Goal: Information Seeking & Learning: Compare options

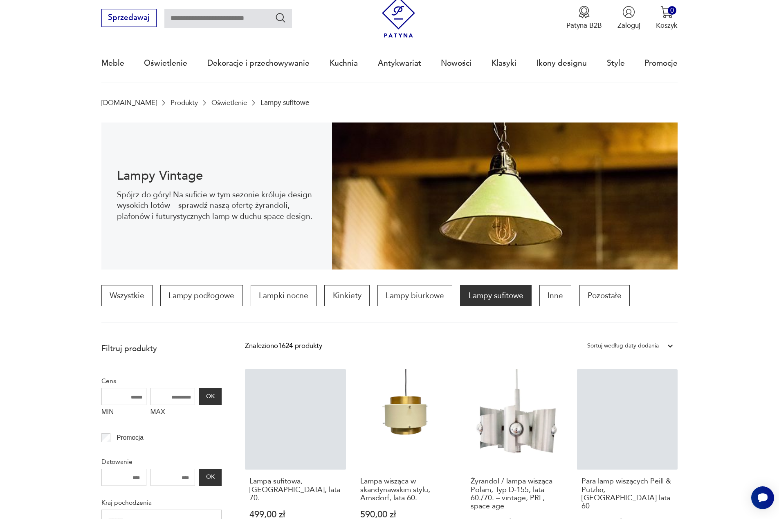
click at [177, 401] on input "MAX" at bounding box center [172, 396] width 45 height 17
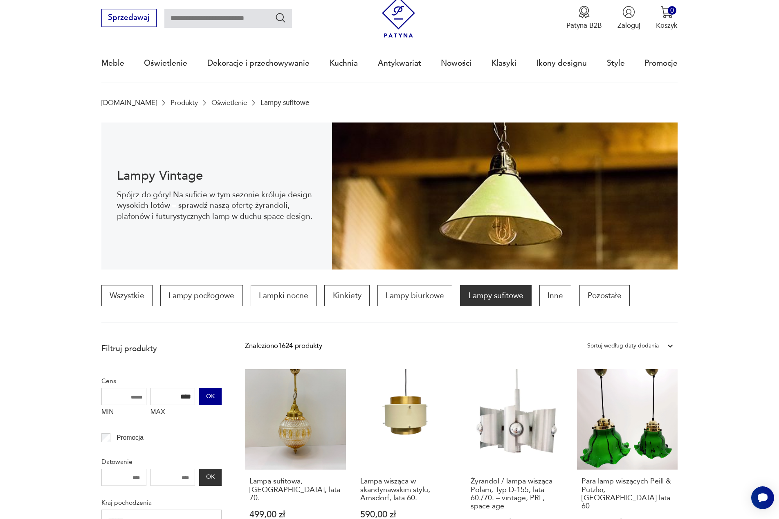
type input "****"
click at [213, 404] on button "OK" at bounding box center [210, 396] width 22 height 17
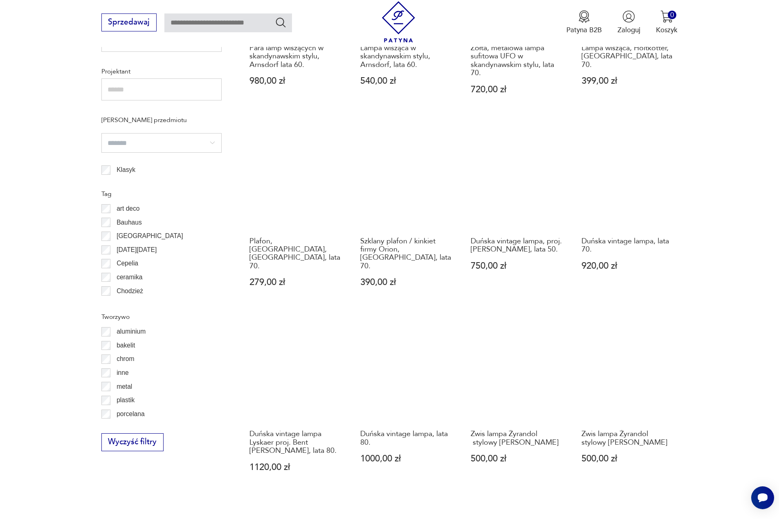
scroll to position [733, 0]
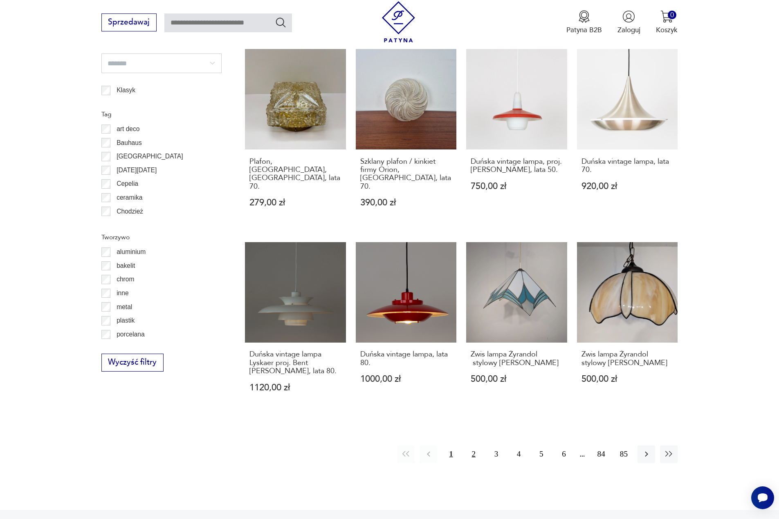
click at [472, 446] on button "2" at bounding box center [474, 455] width 18 height 18
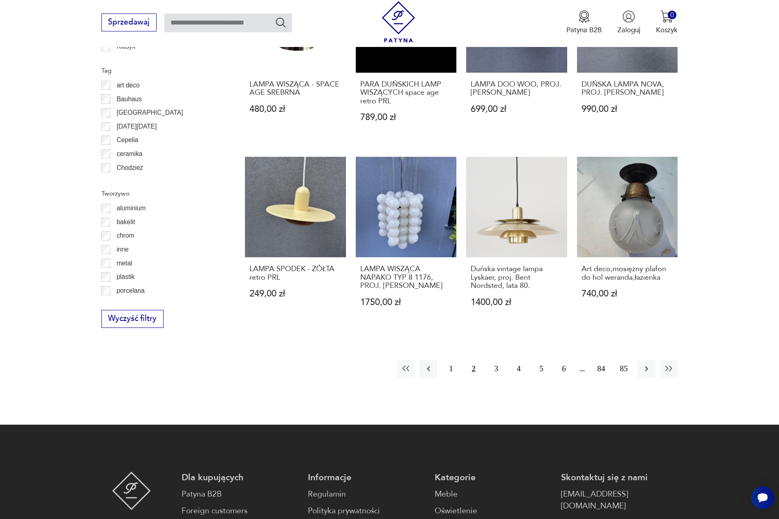
scroll to position [815, 0]
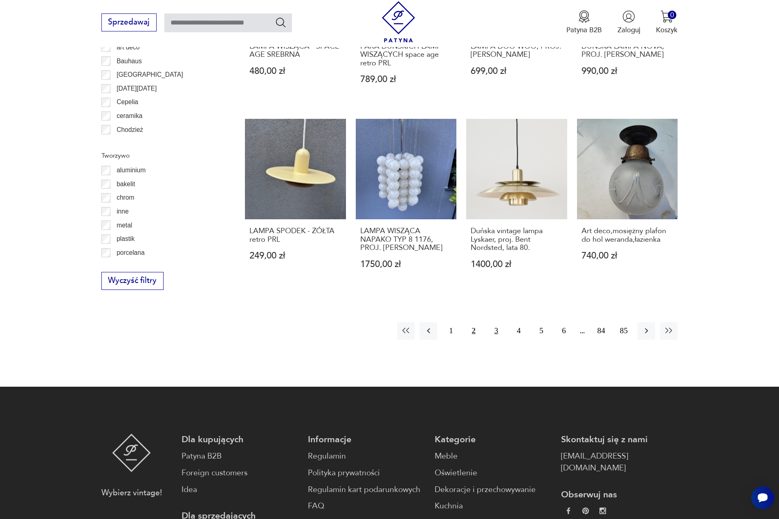
click at [492, 331] on button "3" at bounding box center [496, 331] width 18 height 18
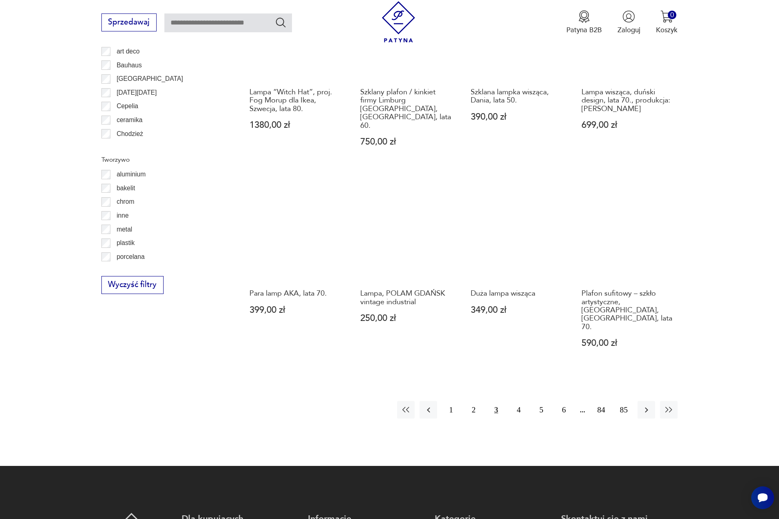
scroll to position [938, 0]
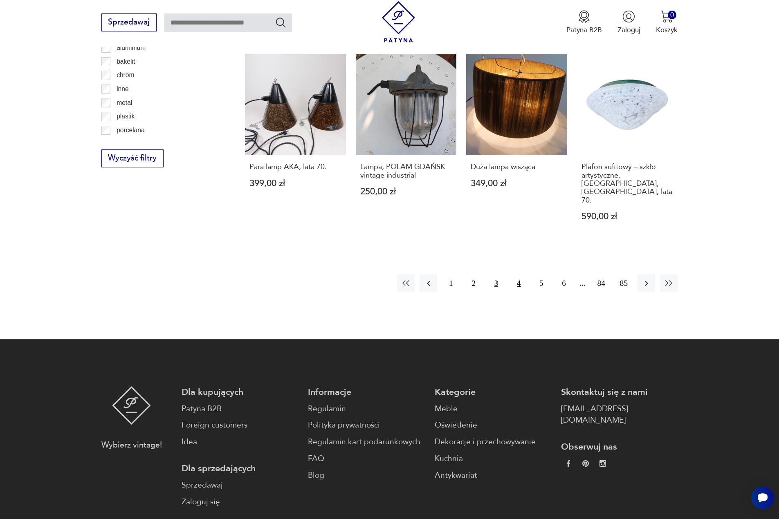
click at [519, 275] on button "4" at bounding box center [519, 284] width 18 height 18
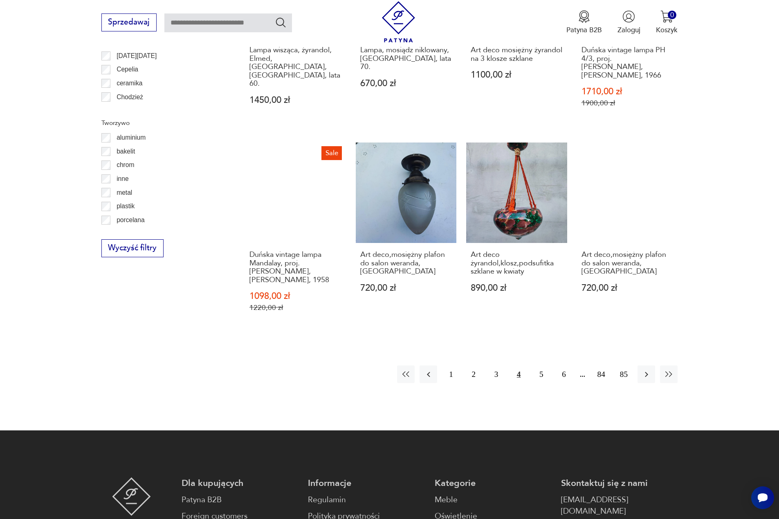
scroll to position [856, 0]
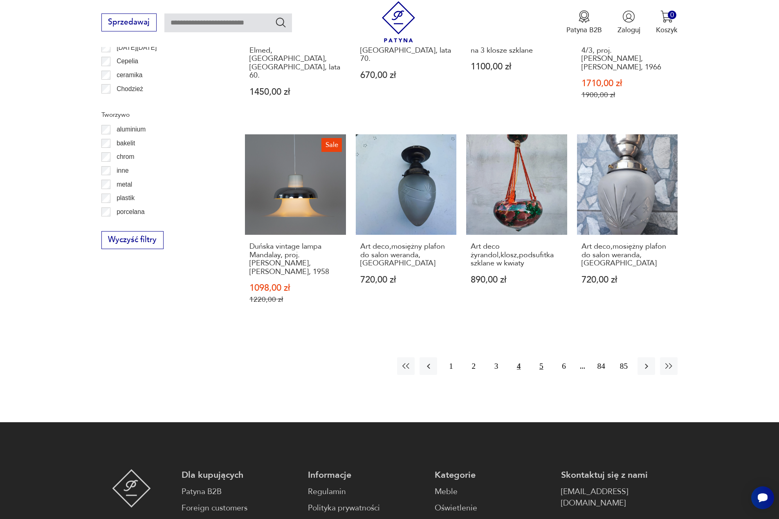
click at [541, 359] on button "5" at bounding box center [541, 367] width 18 height 18
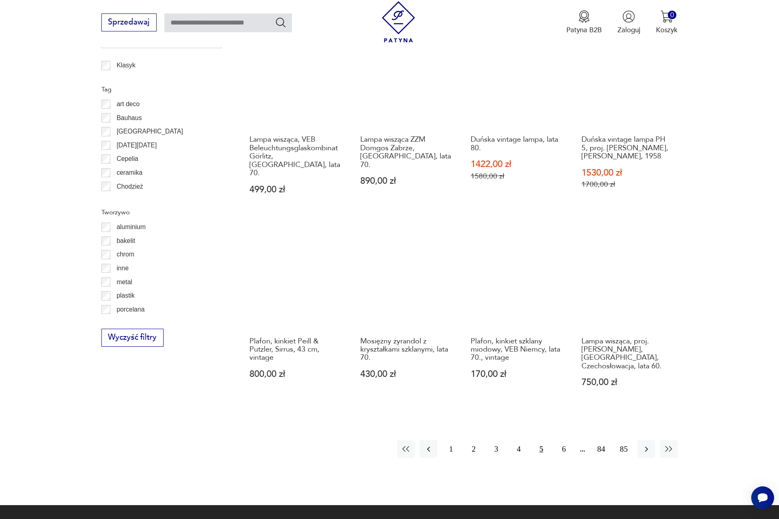
scroll to position [815, 0]
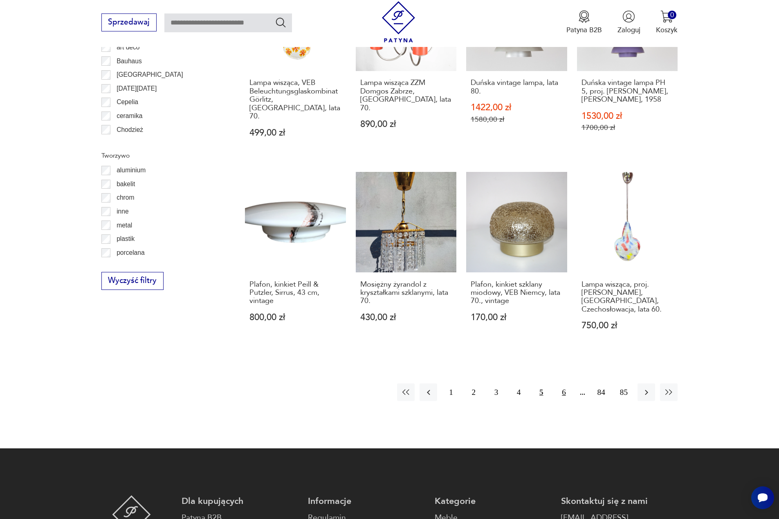
click at [564, 384] on button "6" at bounding box center [564, 393] width 18 height 18
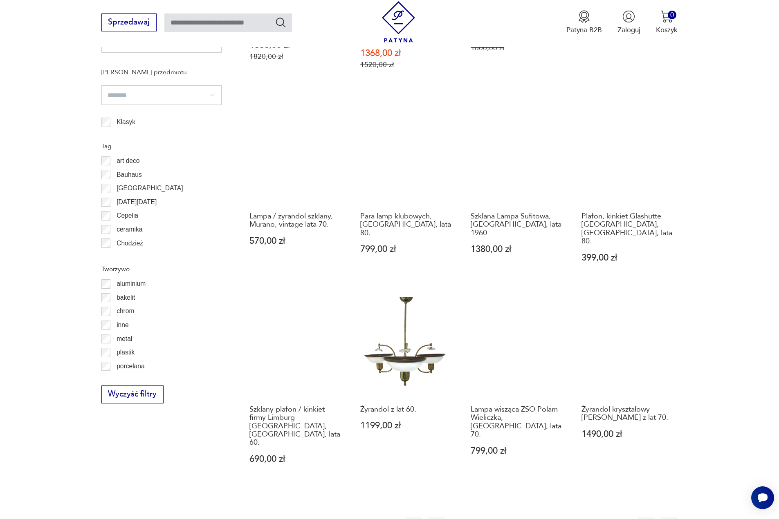
scroll to position [733, 0]
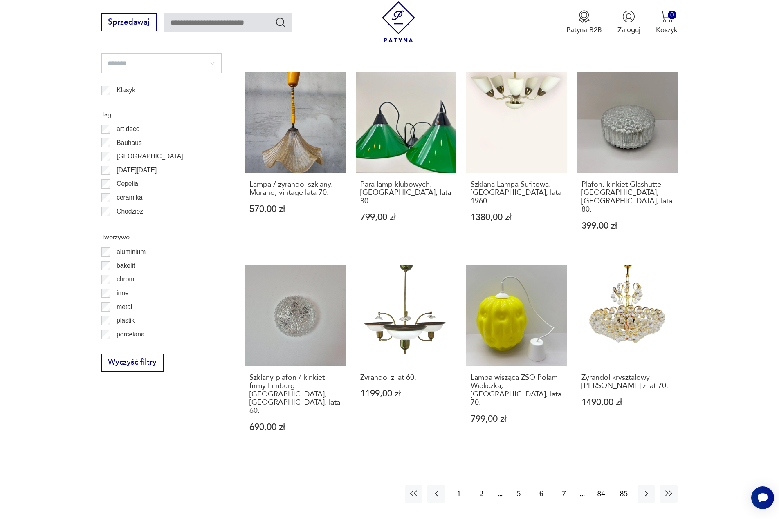
click at [564, 486] on button "7" at bounding box center [564, 495] width 18 height 18
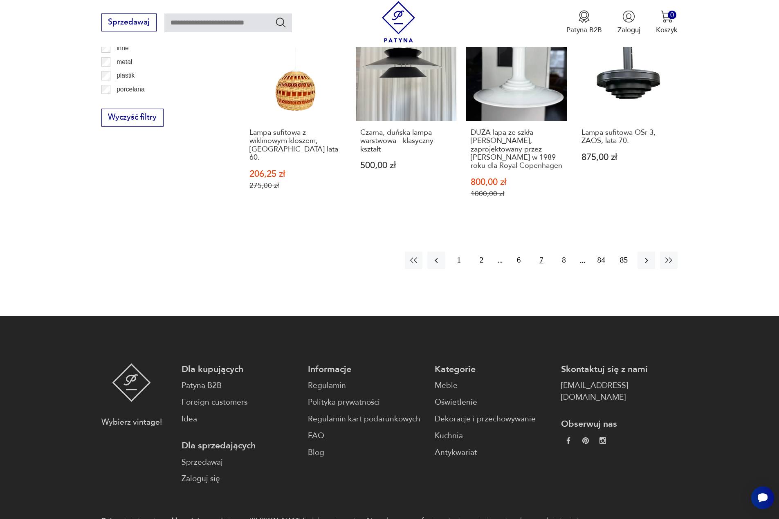
scroll to position [897, 0]
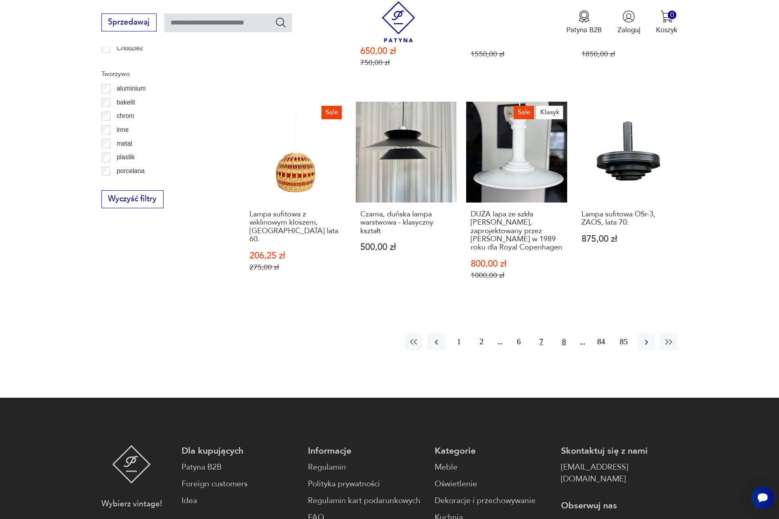
click at [562, 333] on button "8" at bounding box center [564, 342] width 18 height 18
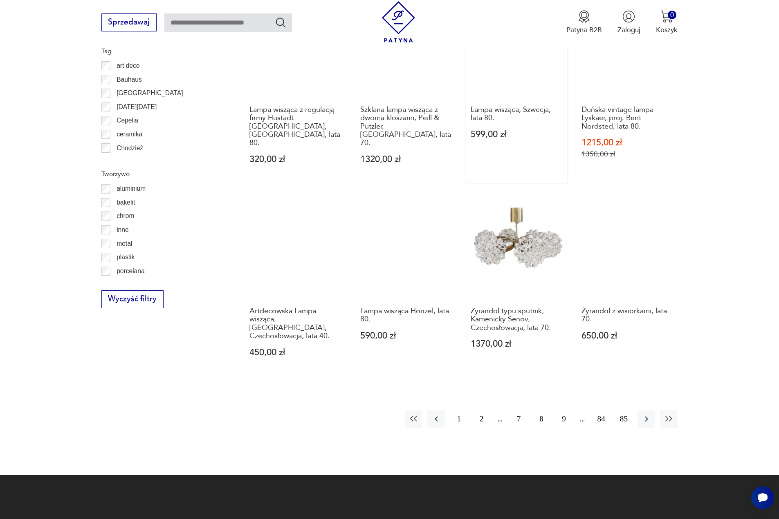
scroll to position [856, 0]
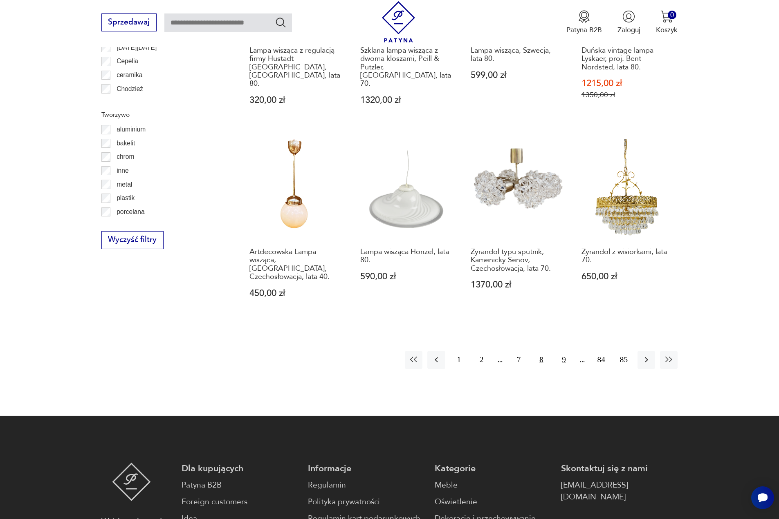
click at [565, 351] on button "9" at bounding box center [564, 360] width 18 height 18
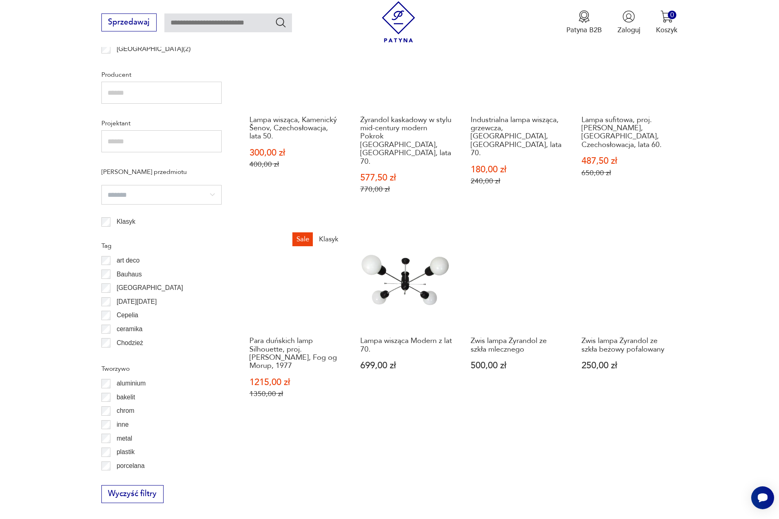
scroll to position [651, 0]
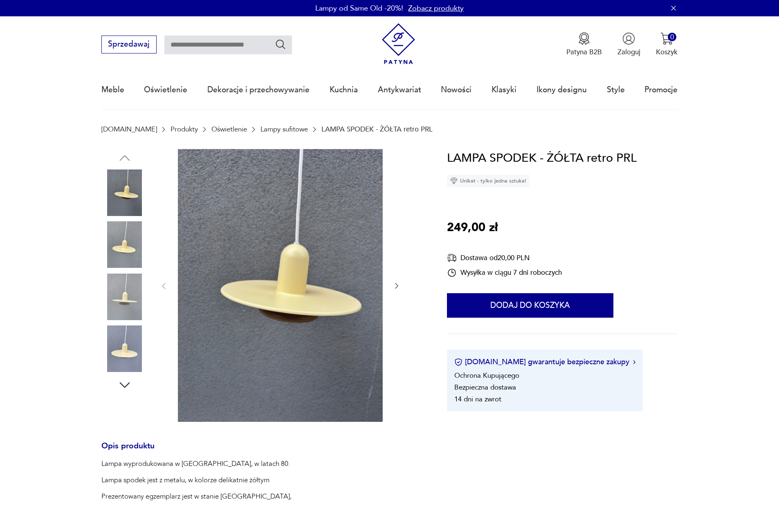
click at [120, 246] on img at bounding box center [124, 245] width 47 height 47
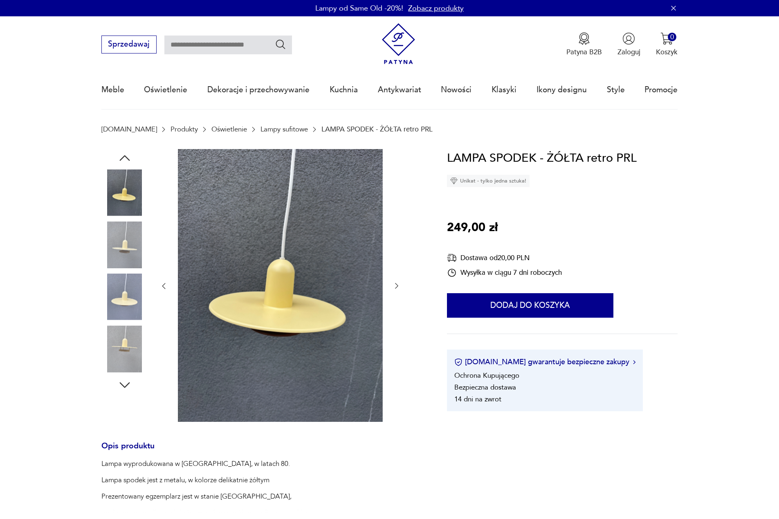
click at [123, 257] on img at bounding box center [124, 245] width 47 height 47
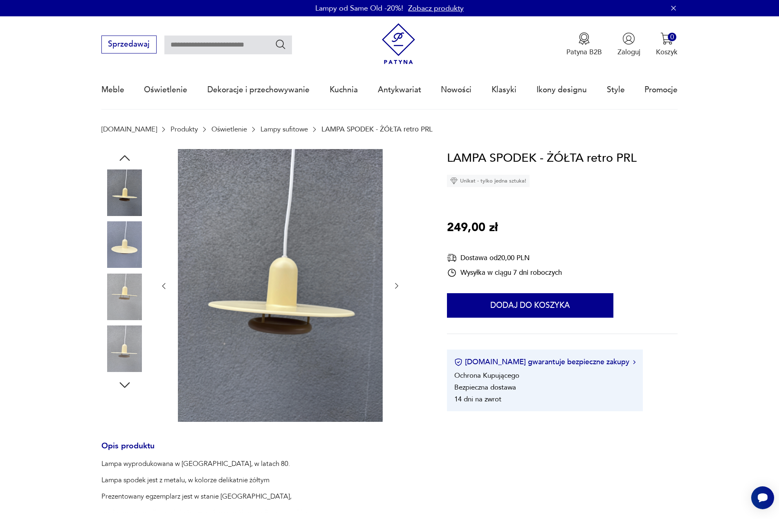
click at [119, 307] on img at bounding box center [124, 297] width 47 height 47
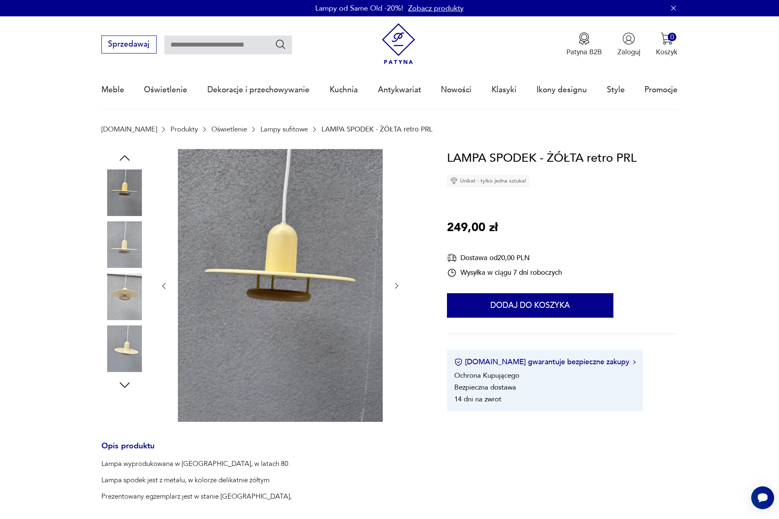
click at [126, 347] on img at bounding box center [124, 349] width 47 height 47
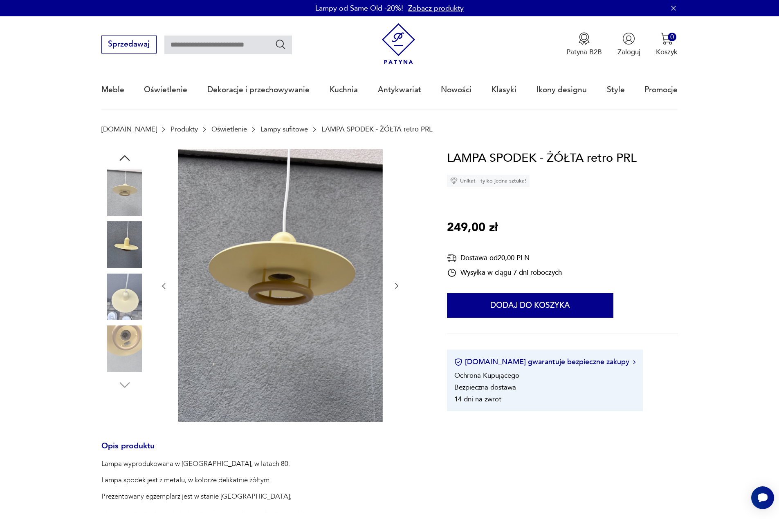
click at [118, 316] on img at bounding box center [124, 297] width 47 height 47
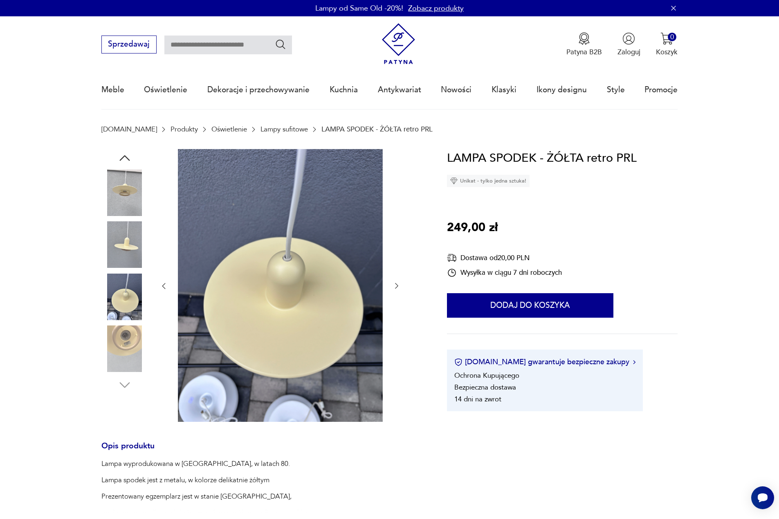
click at [116, 246] on img at bounding box center [124, 245] width 47 height 47
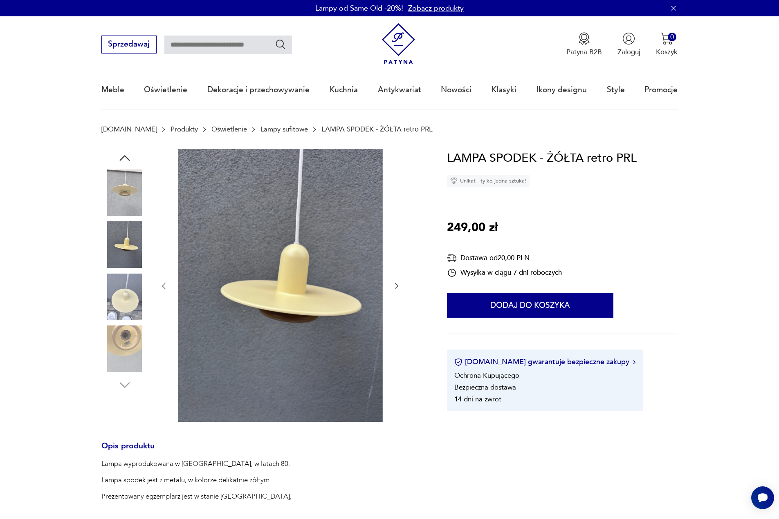
click at [132, 185] on img at bounding box center [124, 193] width 47 height 47
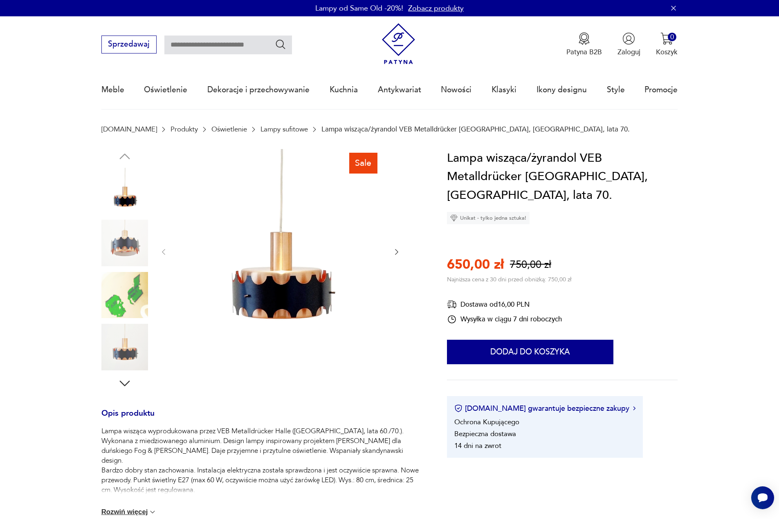
click at [118, 305] on img at bounding box center [124, 295] width 47 height 47
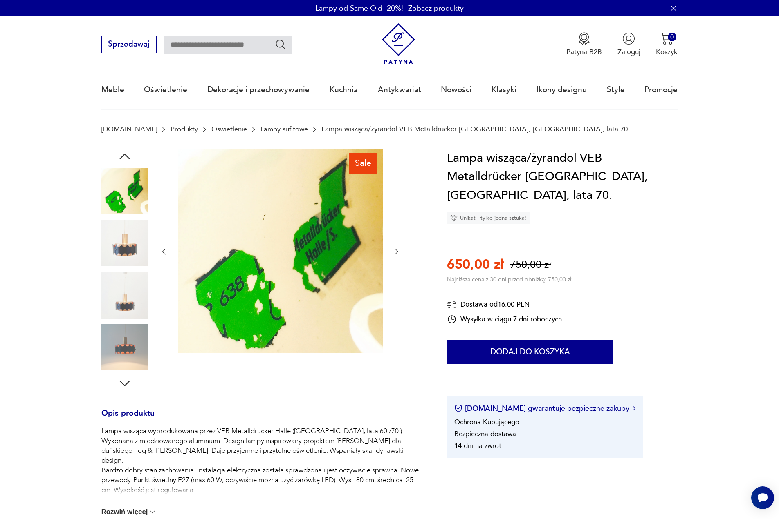
click at [129, 247] on img at bounding box center [124, 243] width 47 height 47
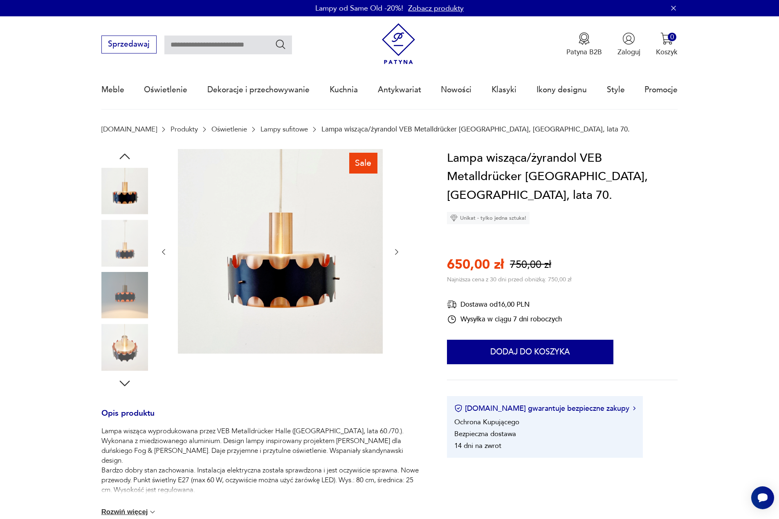
click at [129, 302] on img at bounding box center [124, 295] width 47 height 47
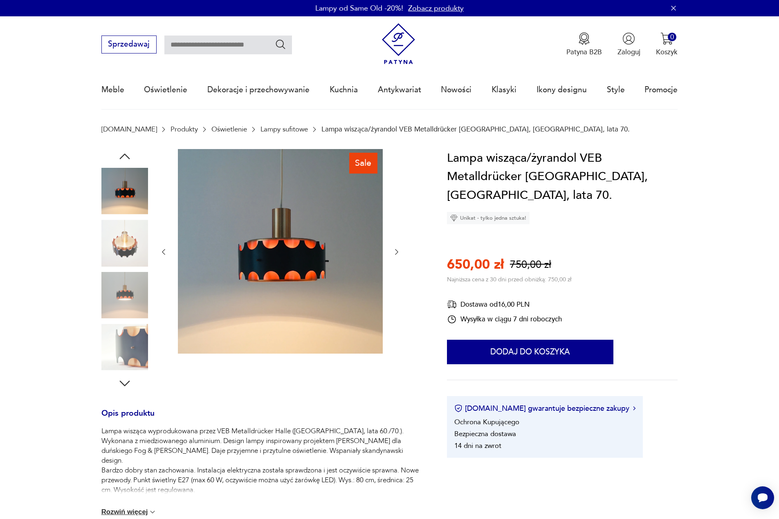
click at [129, 302] on img at bounding box center [124, 295] width 47 height 47
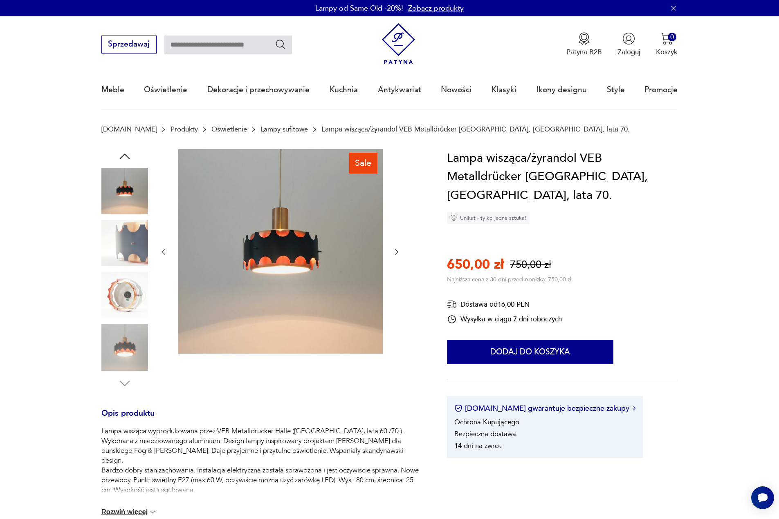
click at [129, 302] on img at bounding box center [124, 295] width 47 height 47
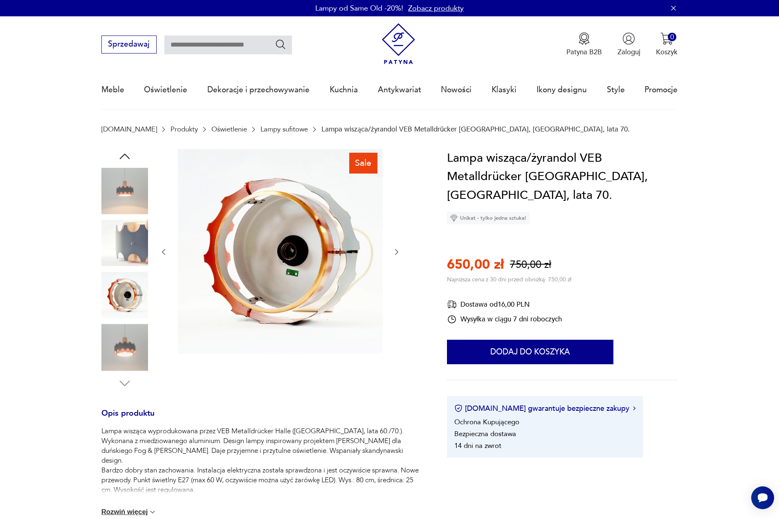
click at [127, 328] on img at bounding box center [124, 347] width 47 height 47
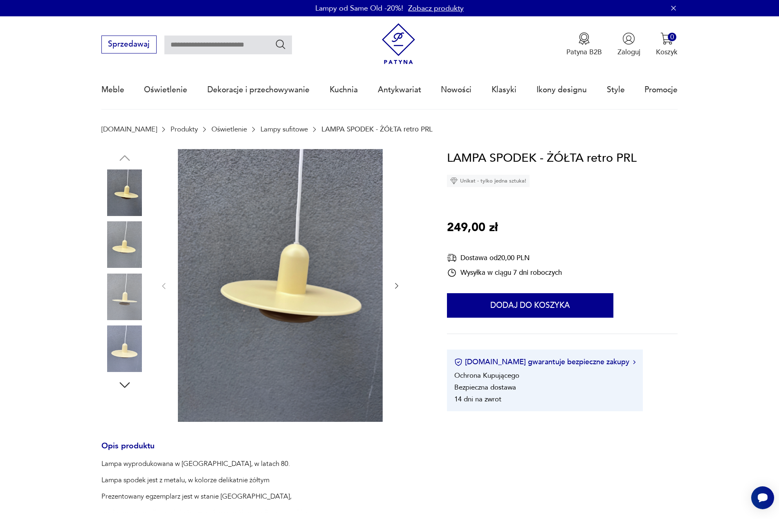
click at [119, 194] on img at bounding box center [124, 193] width 47 height 47
click at [117, 294] on img at bounding box center [124, 297] width 47 height 47
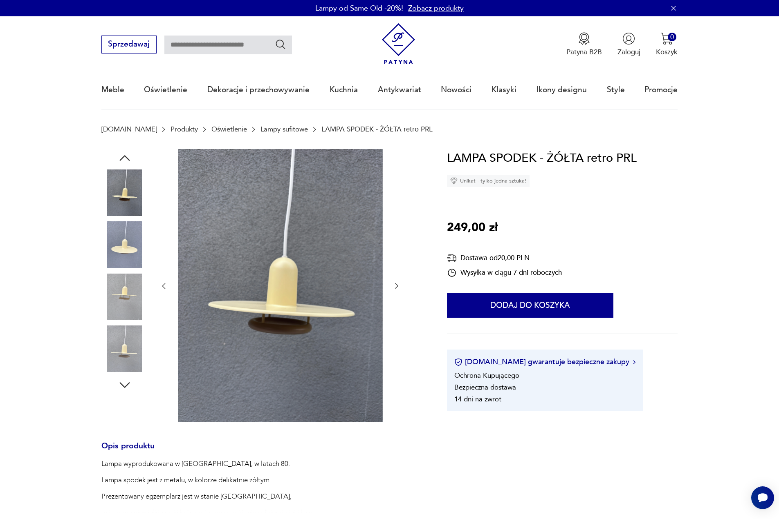
click at [135, 350] on img at bounding box center [124, 349] width 47 height 47
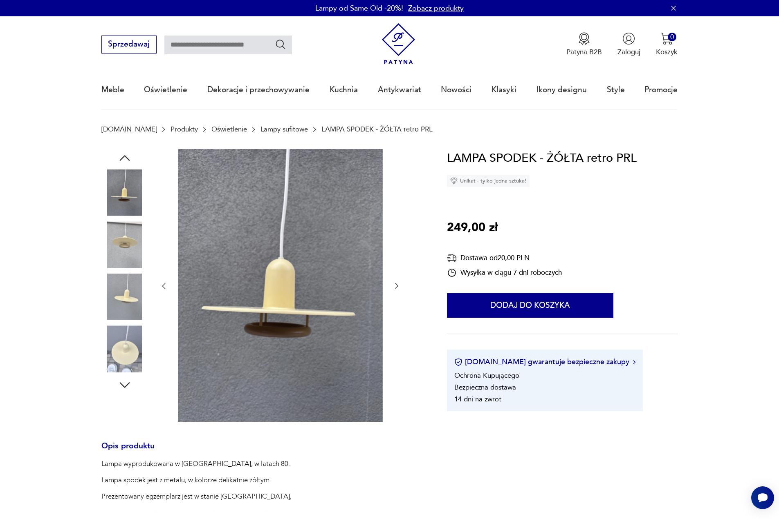
click at [125, 356] on img at bounding box center [124, 349] width 47 height 47
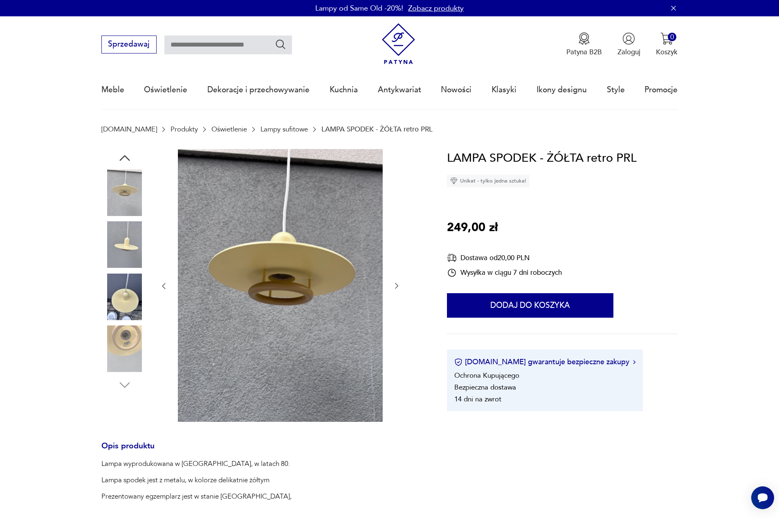
click at [127, 349] on img at bounding box center [124, 349] width 47 height 47
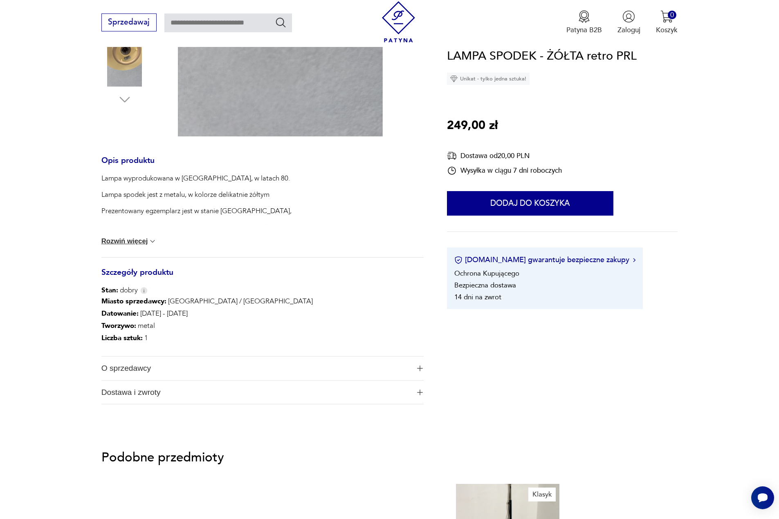
scroll to position [286, 0]
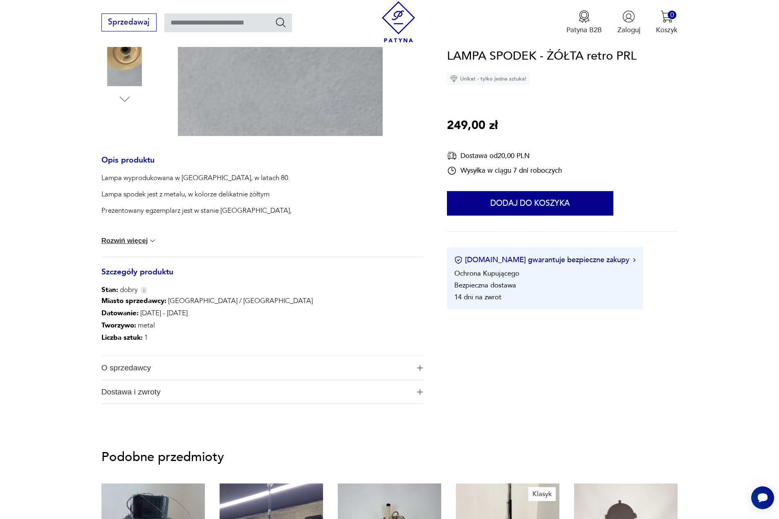
click at [126, 241] on button "Rozwiń więcej" at bounding box center [129, 241] width 56 height 8
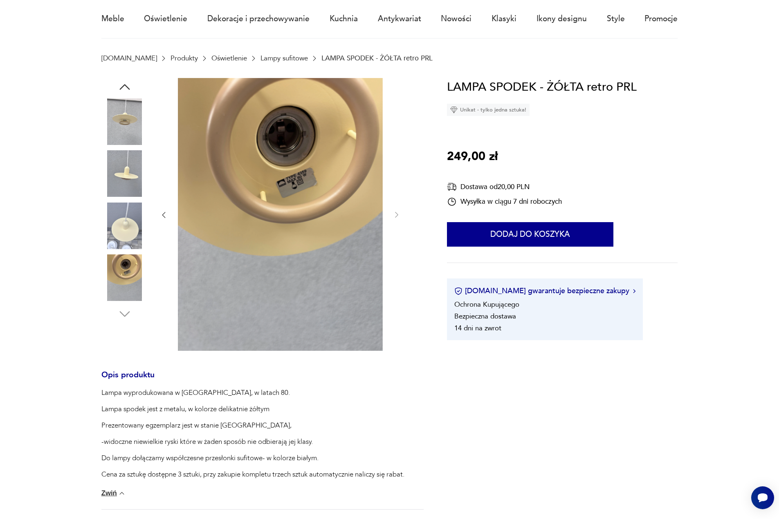
scroll to position [0, 0]
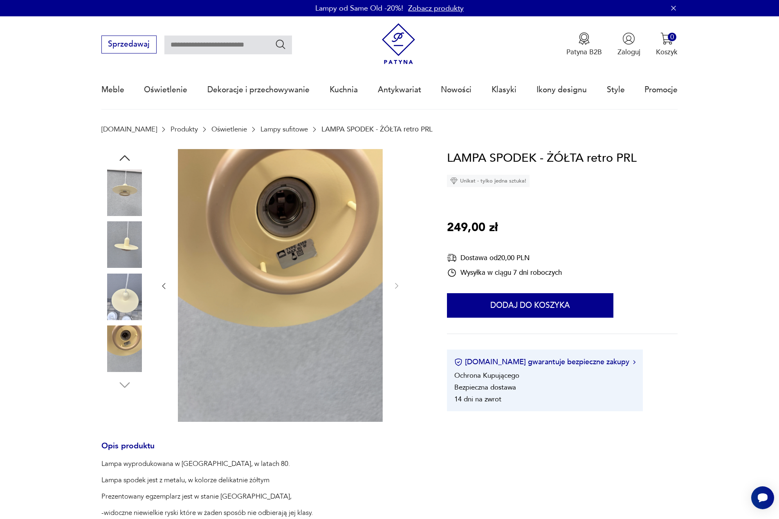
click at [120, 201] on img at bounding box center [124, 193] width 47 height 47
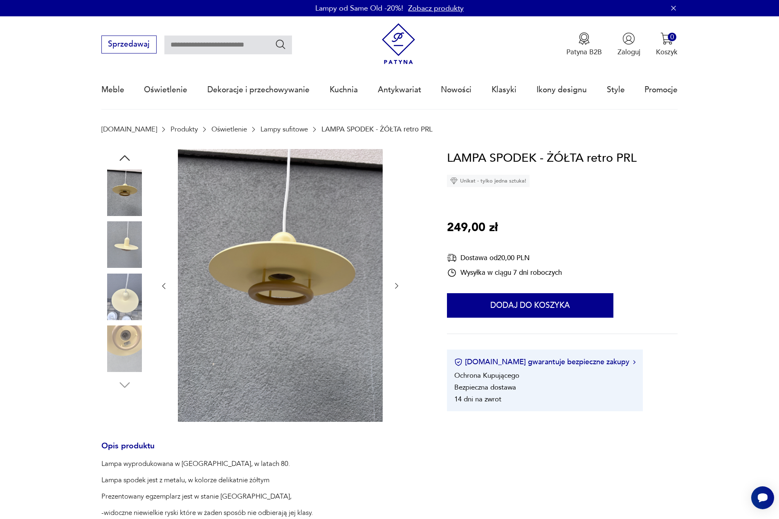
click at [128, 246] on img at bounding box center [124, 245] width 47 height 47
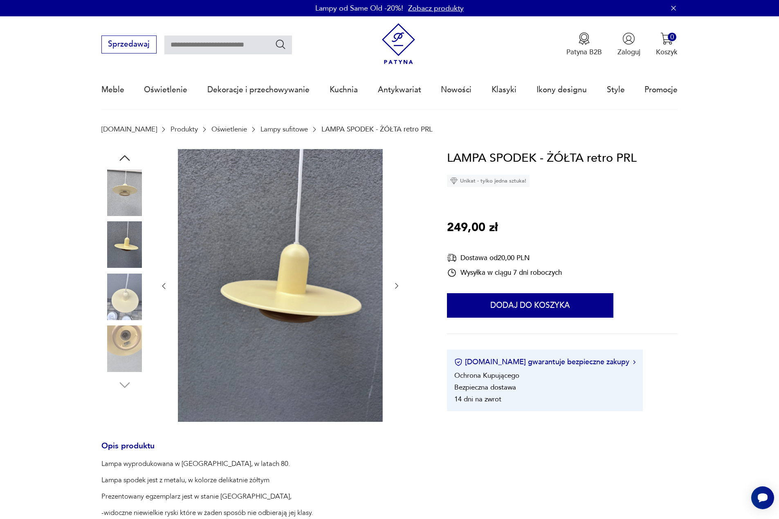
click at [129, 290] on img at bounding box center [124, 297] width 47 height 47
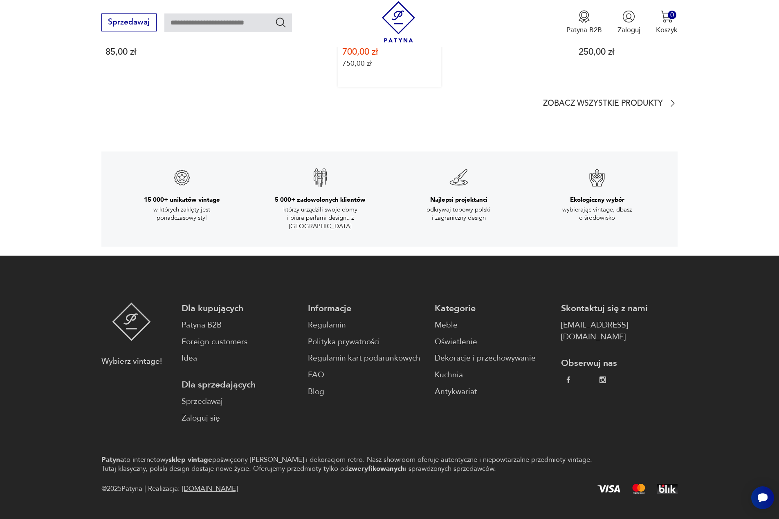
scroll to position [1455, 0]
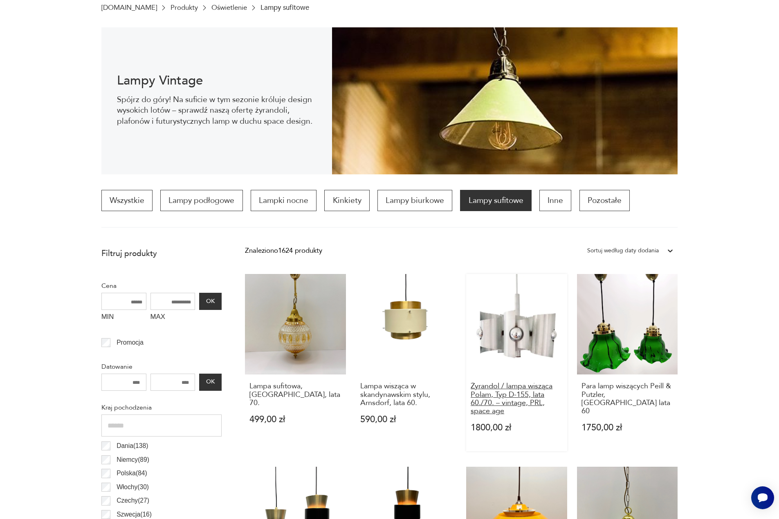
scroll to position [313, 0]
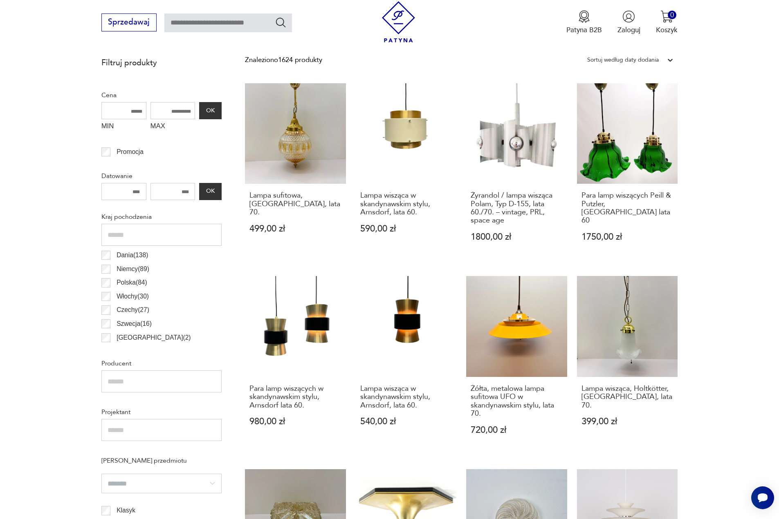
click at [176, 109] on input "MAX" at bounding box center [172, 110] width 45 height 17
click at [206, 112] on button "OK" at bounding box center [210, 110] width 22 height 17
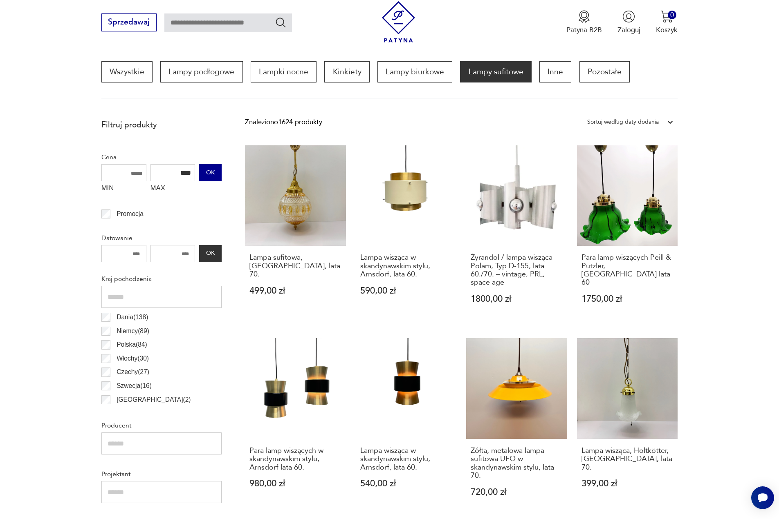
scroll to position [243, 0]
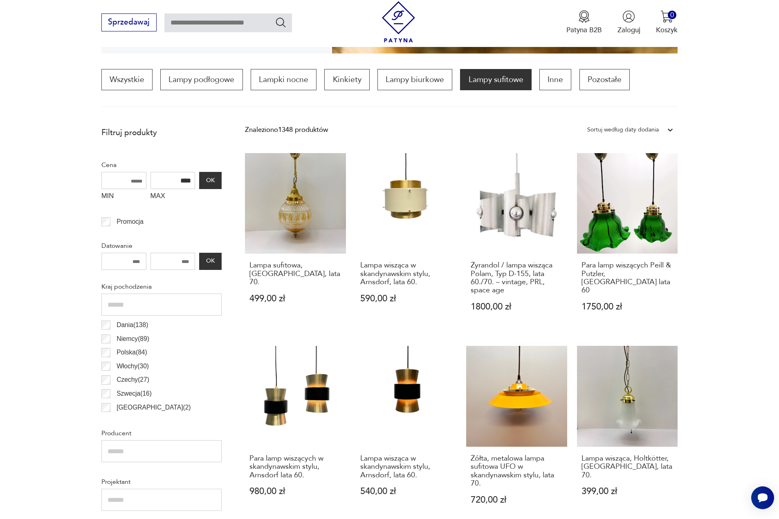
drag, startPoint x: 182, startPoint y: 179, endPoint x: 172, endPoint y: 181, distance: 9.6
click at [172, 181] on input "****" at bounding box center [172, 180] width 45 height 17
type input "****"
click at [208, 178] on button "OK" at bounding box center [210, 180] width 22 height 17
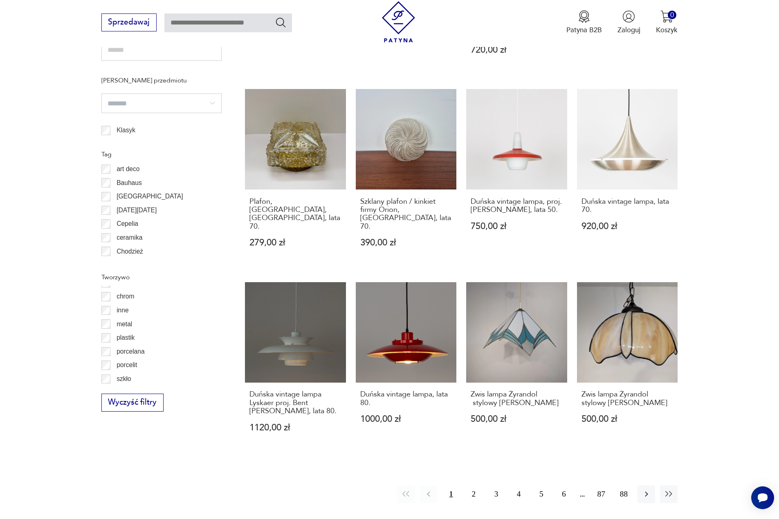
scroll to position [25, 0]
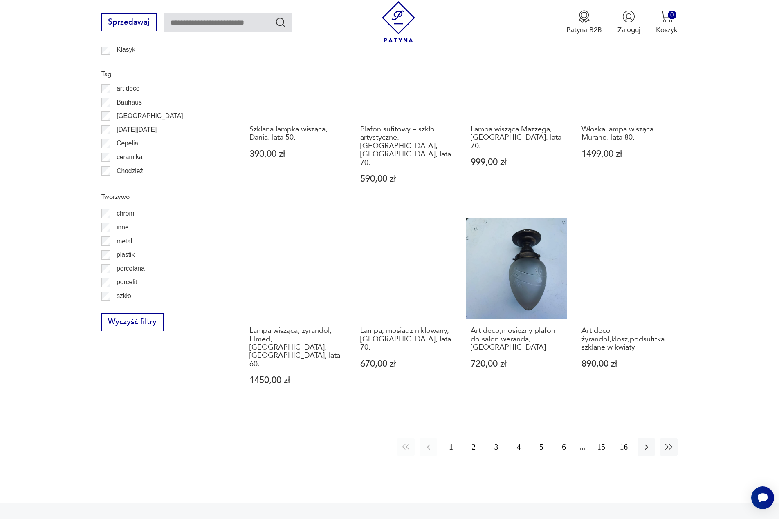
scroll to position [774, 0]
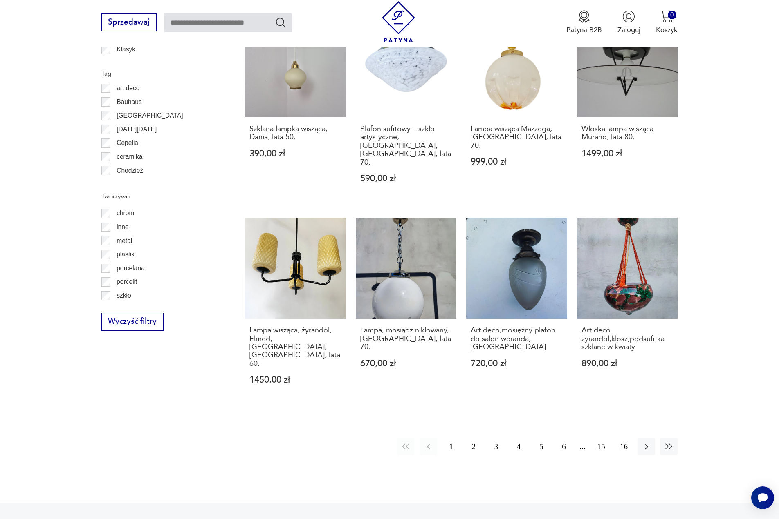
click at [474, 438] on button "2" at bounding box center [474, 447] width 18 height 18
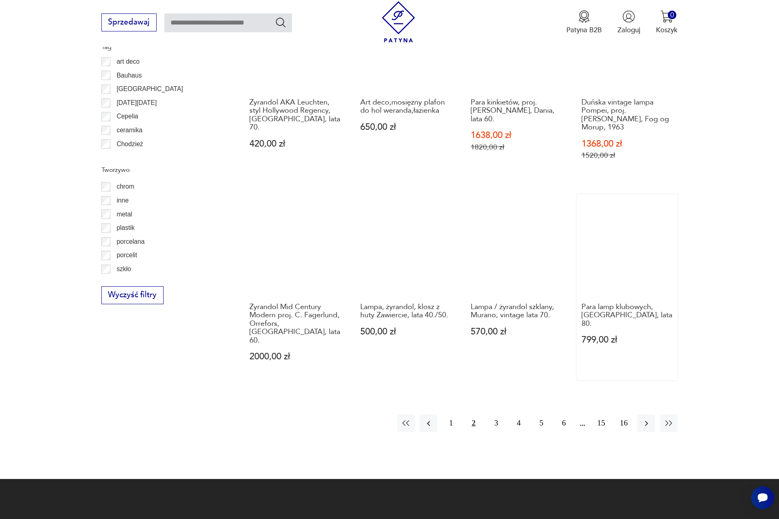
scroll to position [815, 0]
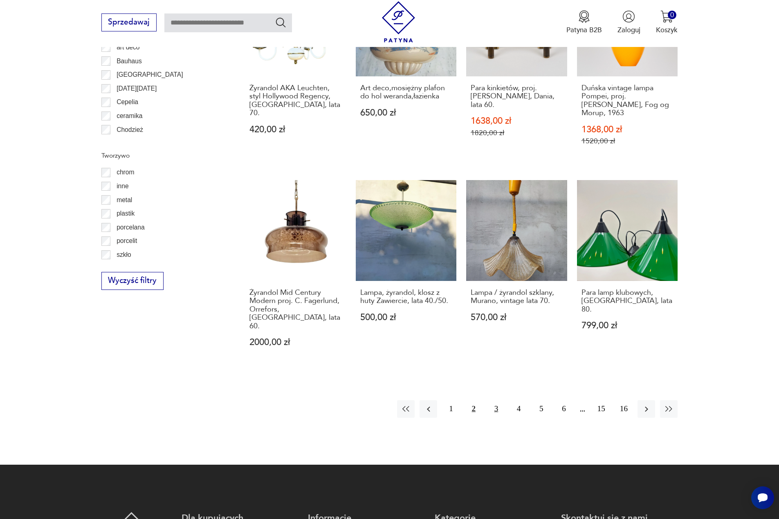
click at [497, 401] on button "3" at bounding box center [496, 410] width 18 height 18
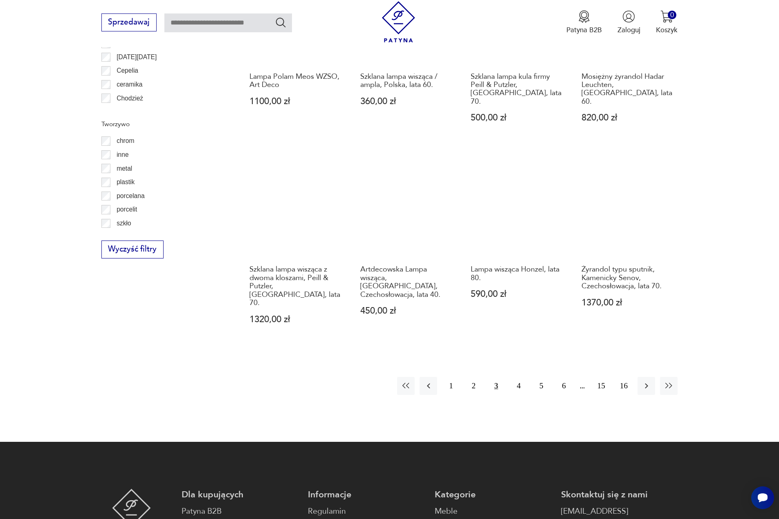
scroll to position [856, 0]
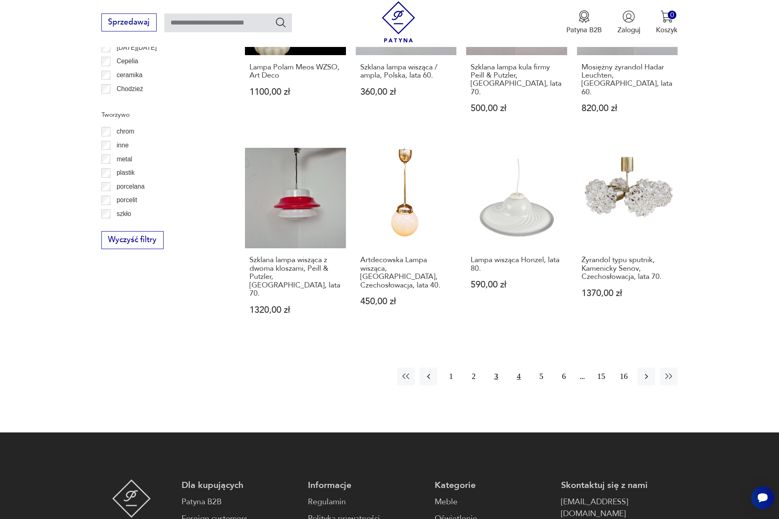
click at [520, 368] on button "4" at bounding box center [519, 377] width 18 height 18
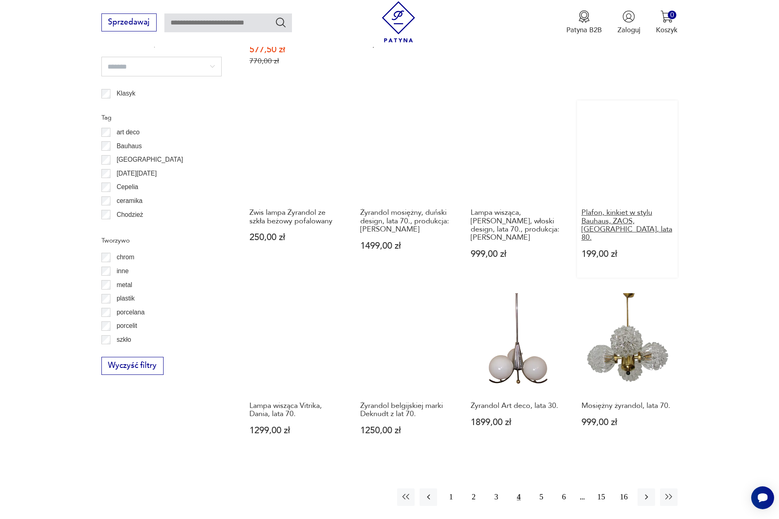
scroll to position [774, 0]
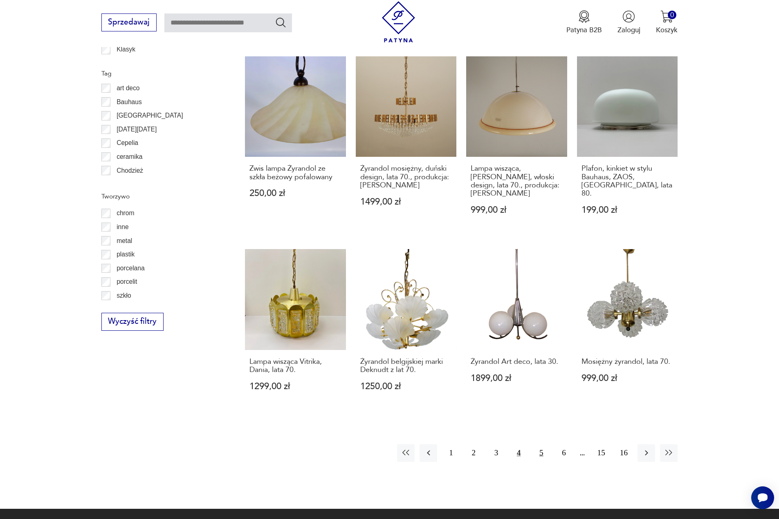
click at [542, 445] on button "5" at bounding box center [541, 454] width 18 height 18
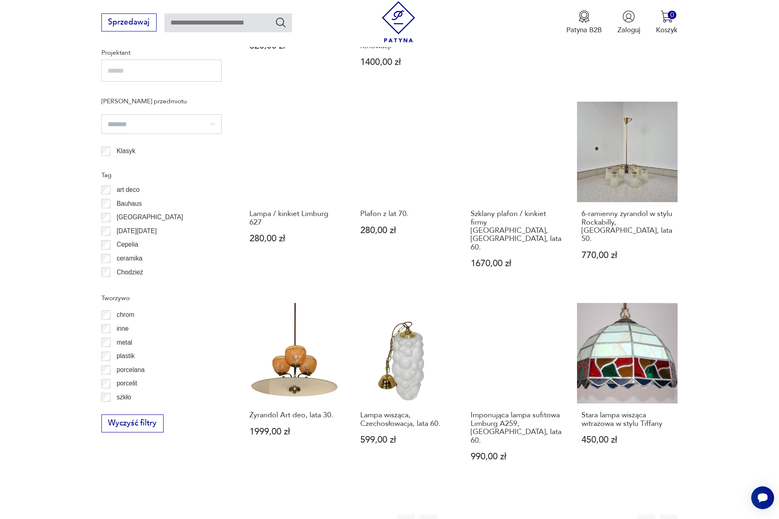
scroll to position [856, 0]
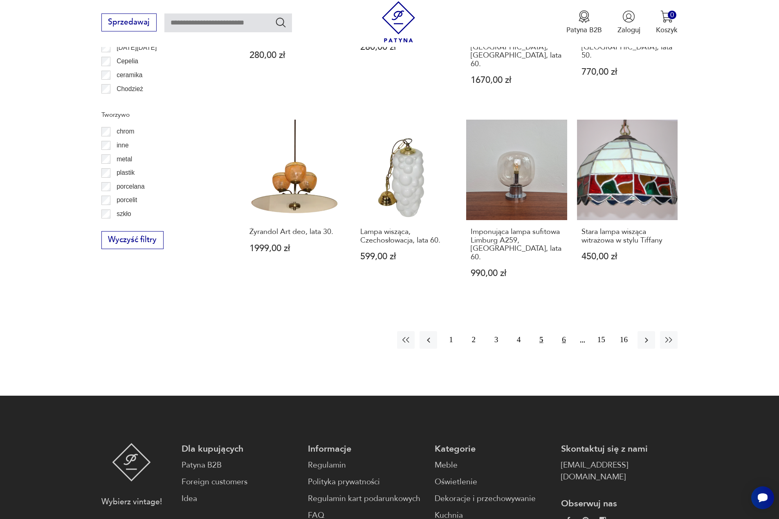
click at [564, 331] on button "6" at bounding box center [564, 340] width 18 height 18
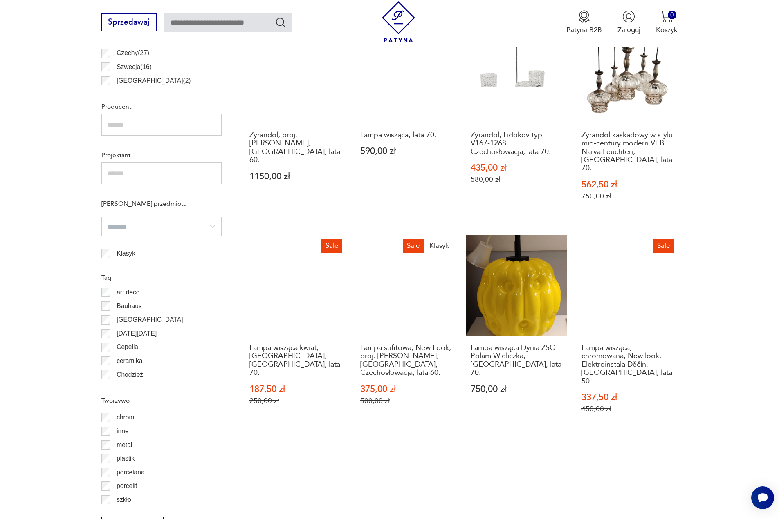
scroll to position [774, 0]
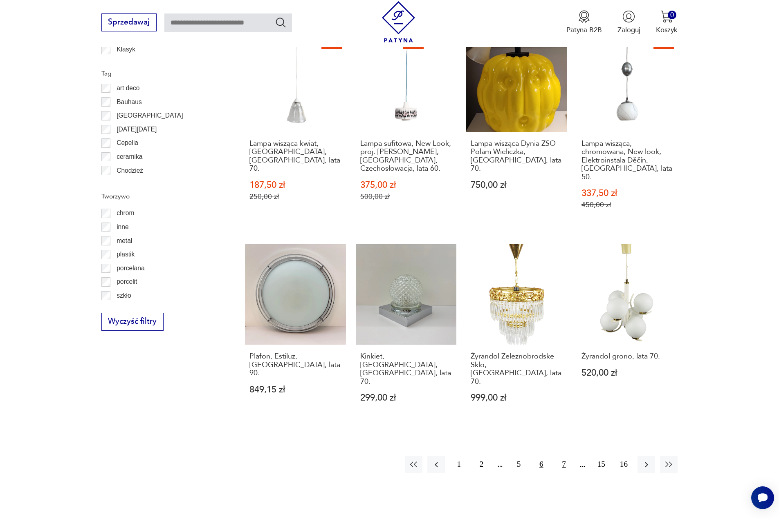
click at [565, 456] on button "7" at bounding box center [564, 465] width 18 height 18
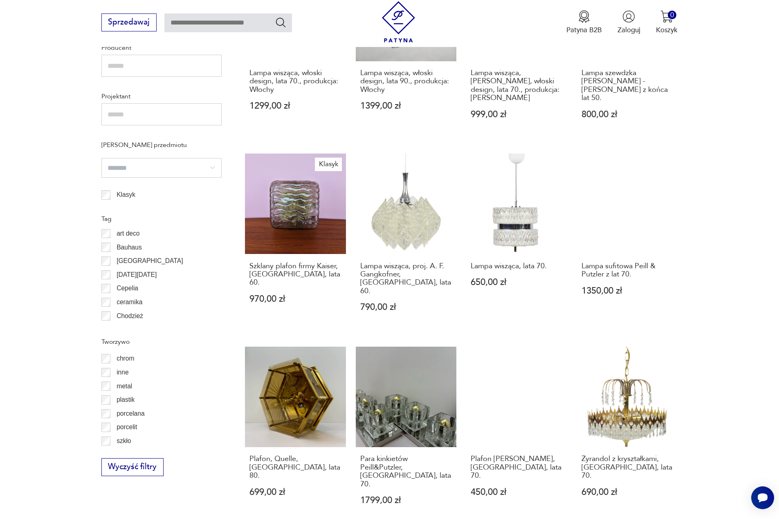
scroll to position [733, 0]
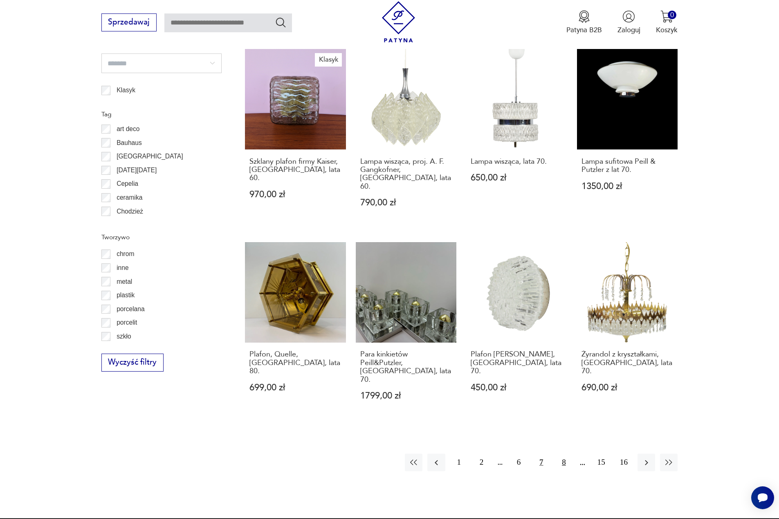
click at [559, 454] on button "8" at bounding box center [564, 463] width 18 height 18
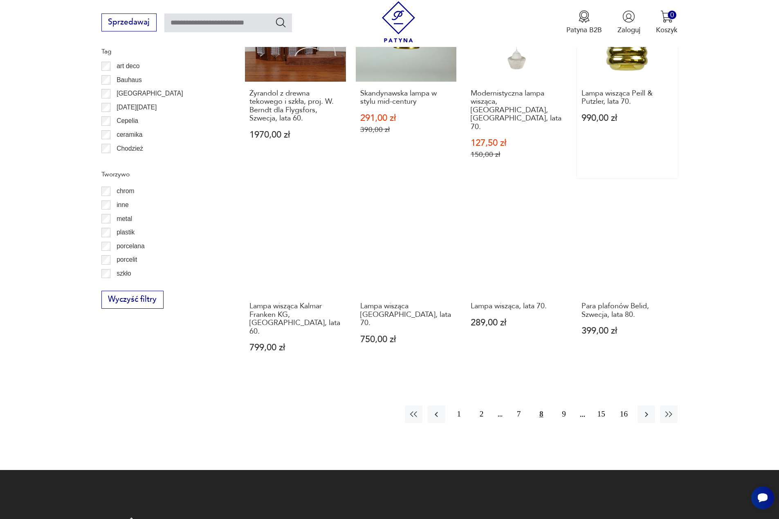
scroll to position [856, 0]
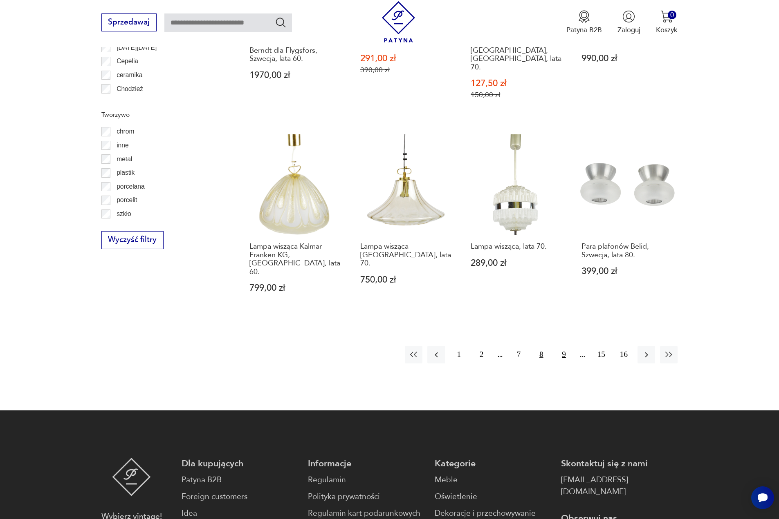
click at [562, 346] on button "9" at bounding box center [564, 355] width 18 height 18
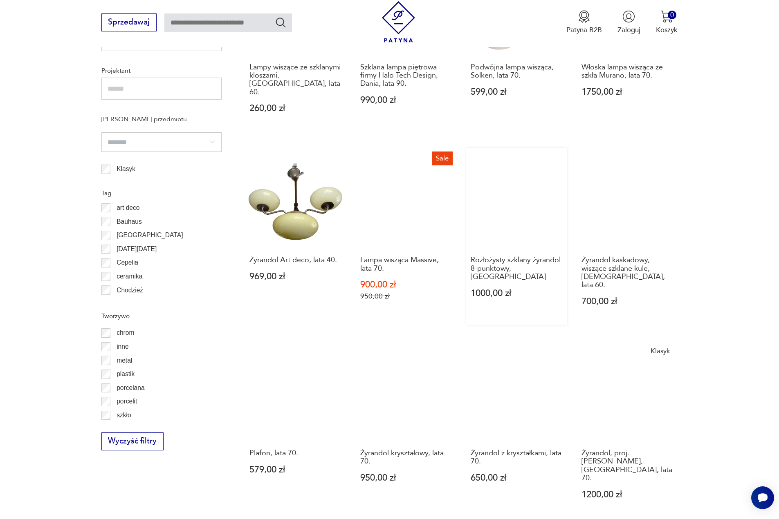
scroll to position [692, 0]
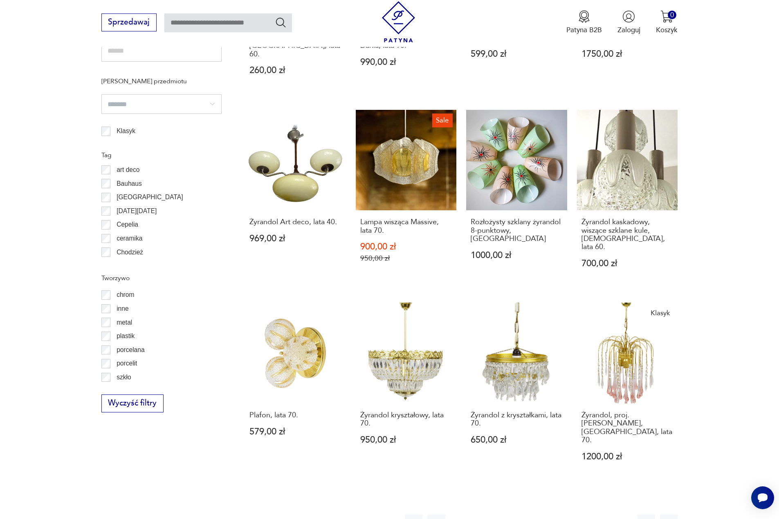
click at [566, 515] on button "10" at bounding box center [564, 524] width 18 height 18
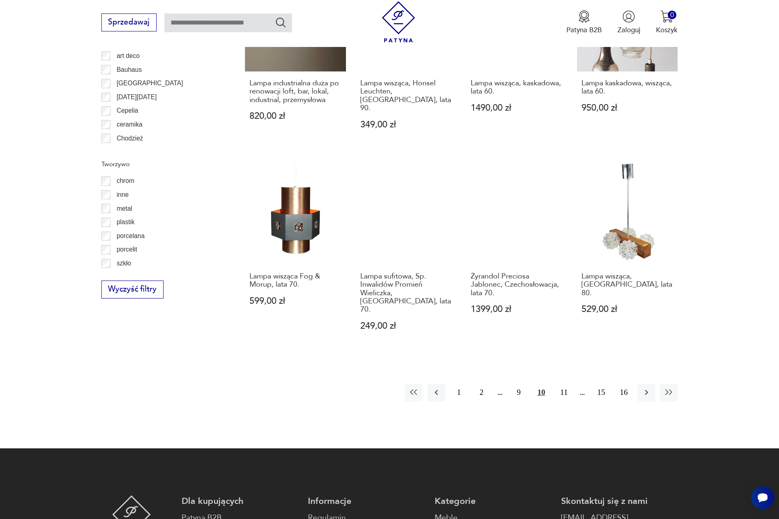
scroll to position [815, 0]
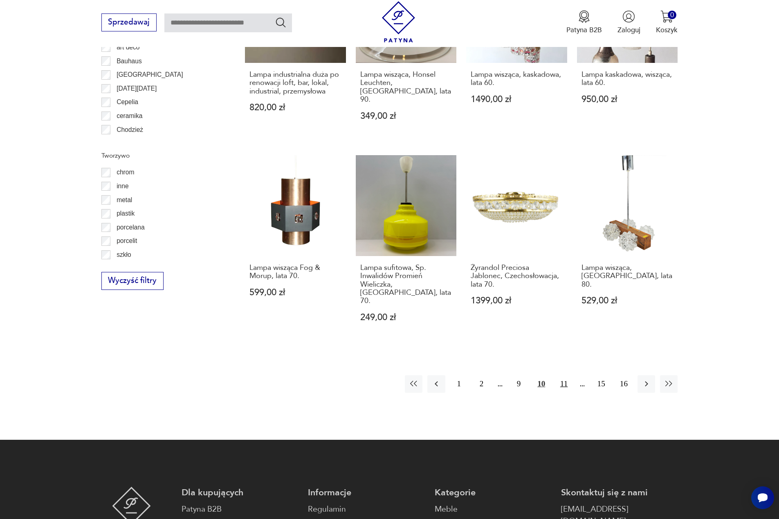
click at [566, 376] on button "11" at bounding box center [564, 385] width 18 height 18
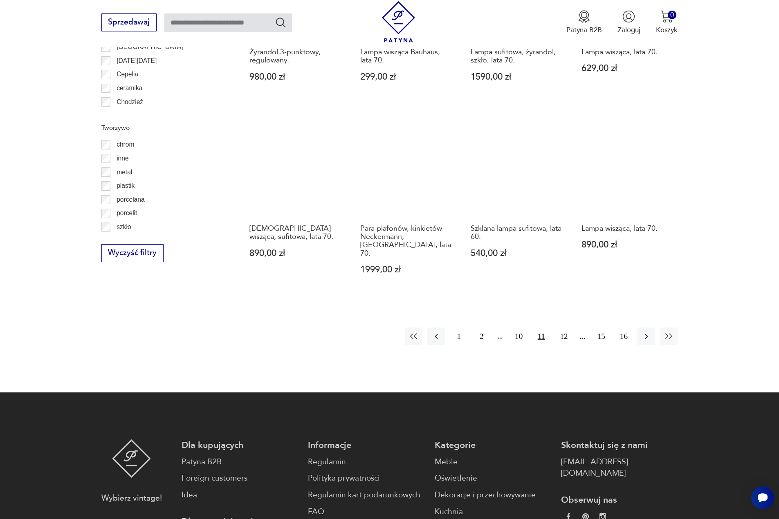
scroll to position [856, 0]
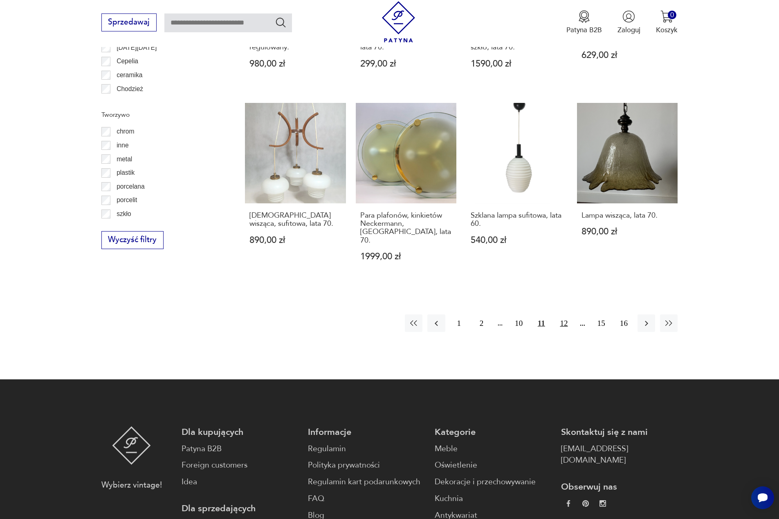
click at [561, 315] on button "12" at bounding box center [564, 324] width 18 height 18
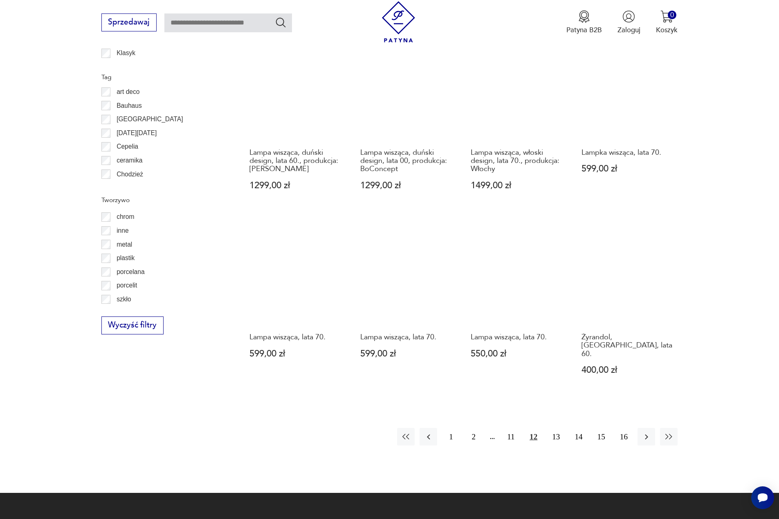
scroll to position [692, 0]
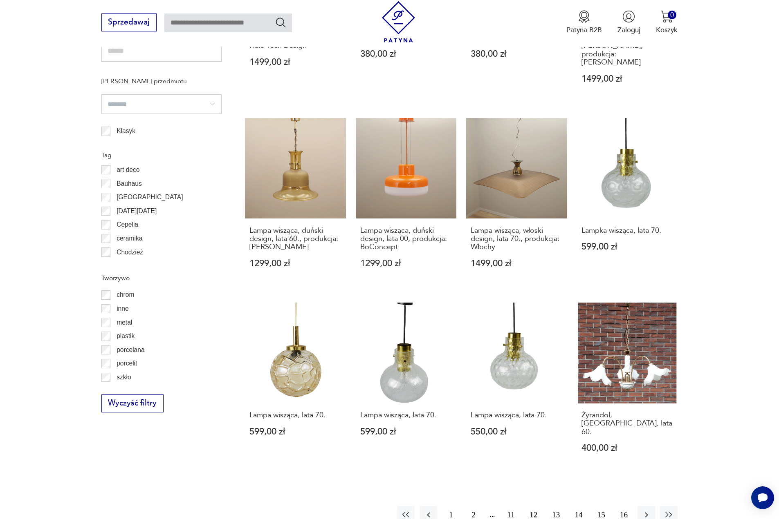
click at [555, 506] on button "13" at bounding box center [556, 515] width 18 height 18
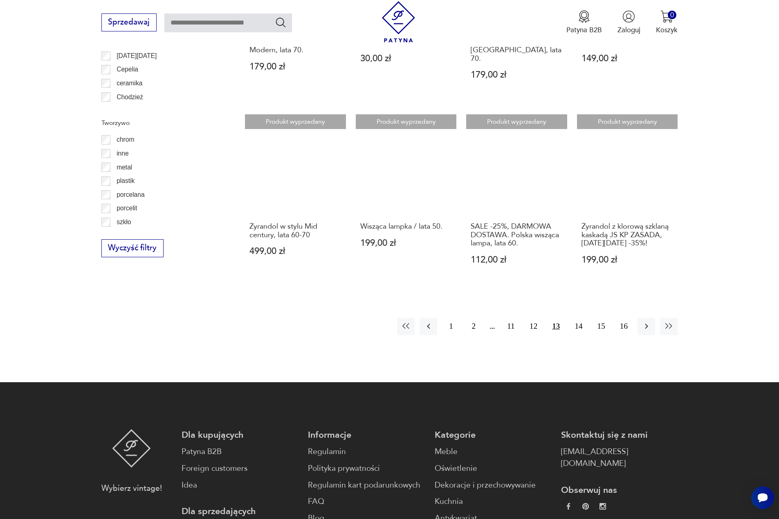
scroll to position [856, 0]
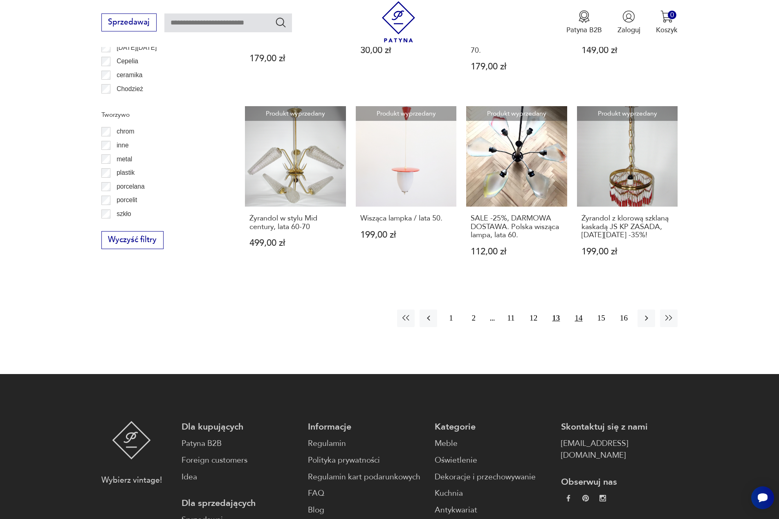
click at [579, 310] on button "14" at bounding box center [578, 319] width 18 height 18
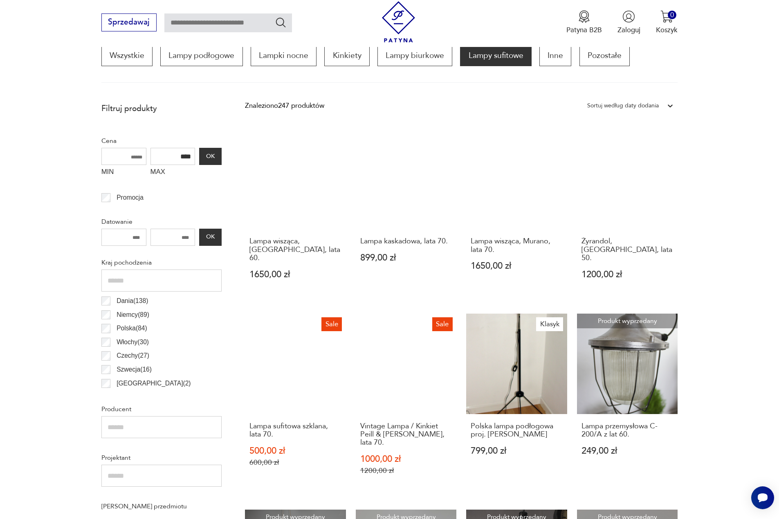
scroll to position [243, 0]
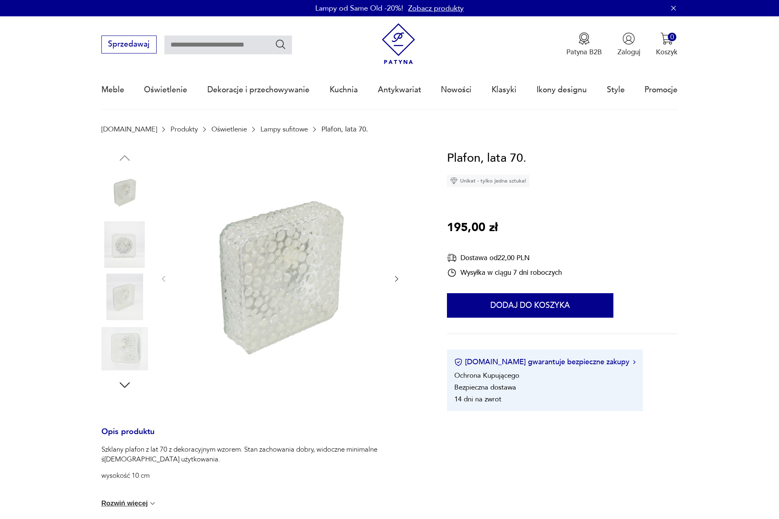
click at [395, 280] on icon "button" at bounding box center [396, 279] width 8 height 8
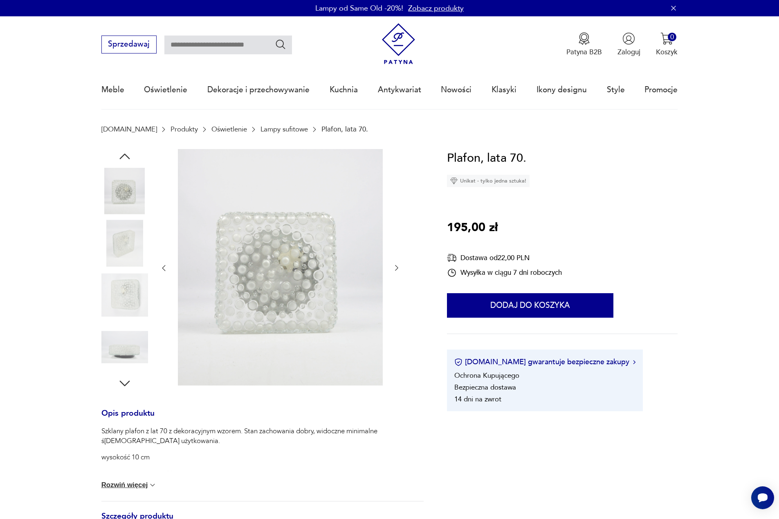
click at [395, 278] on div at bounding box center [279, 268] width 241 height 239
click at [393, 270] on icon "button" at bounding box center [396, 268] width 8 height 8
